Goal: Task Accomplishment & Management: Complete application form

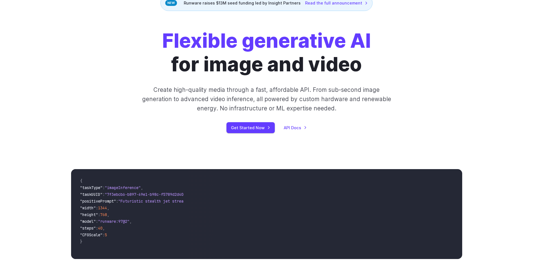
scroll to position [56, 0]
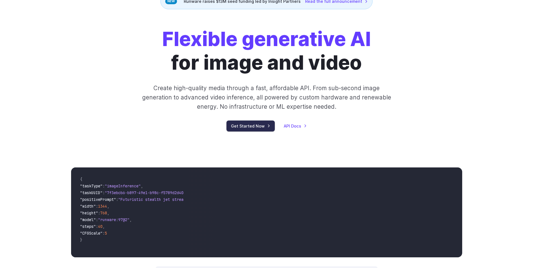
click at [258, 128] on link "Get Started Now" at bounding box center [251, 126] width 48 height 11
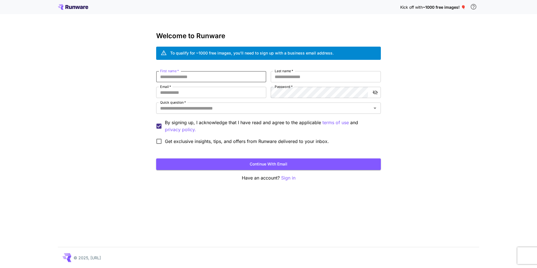
click at [240, 74] on input "First name   *" at bounding box center [211, 76] width 110 height 11
click at [185, 79] on input "First name   *" at bounding box center [211, 76] width 110 height 11
